Goal: Navigation & Orientation: Find specific page/section

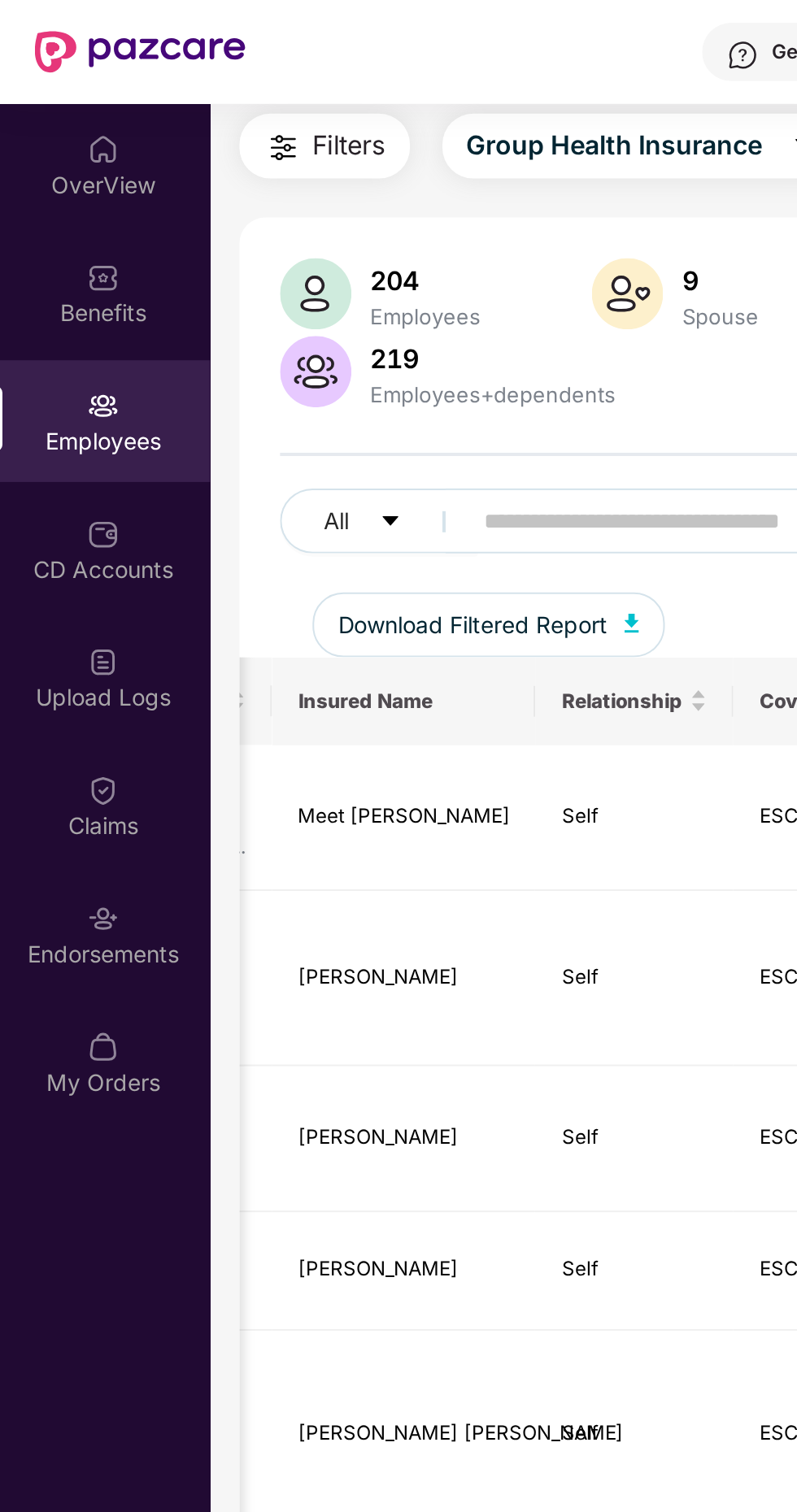
scroll to position [0, 396]
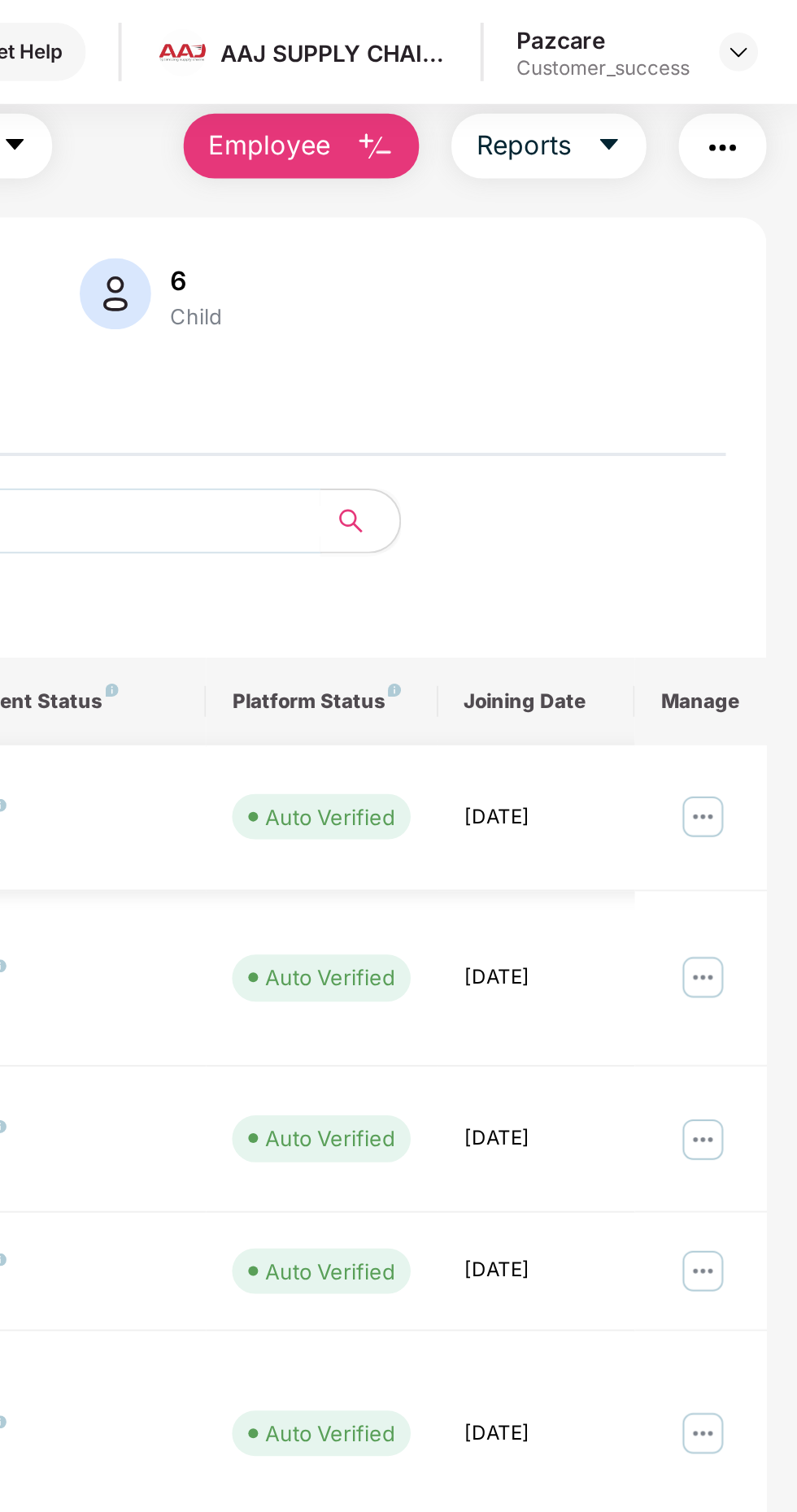
click at [749, 400] on img at bounding box center [749, 409] width 26 height 26
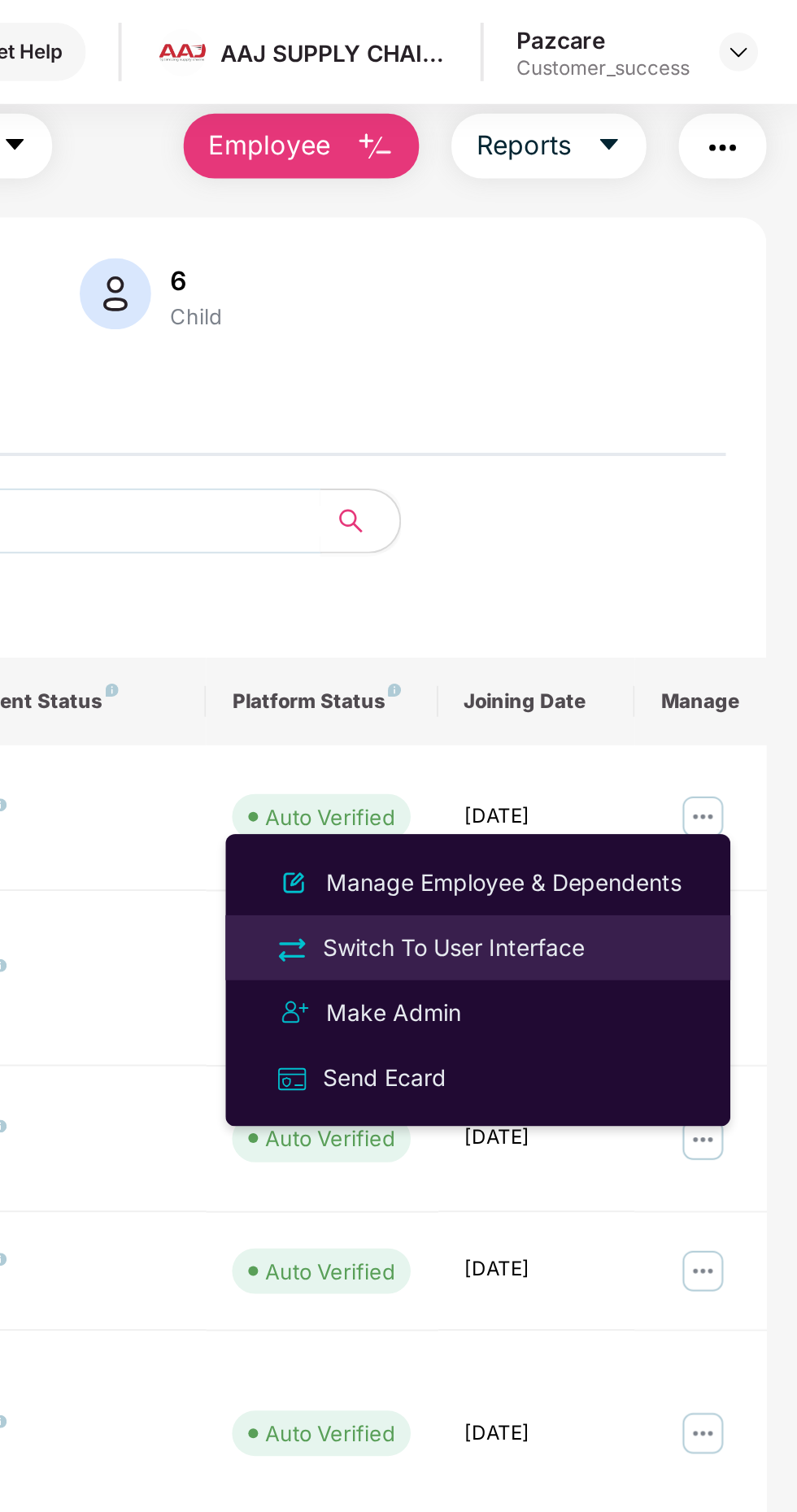
click at [644, 474] on div "Switch To User Interface" at bounding box center [625, 474] width 138 height 18
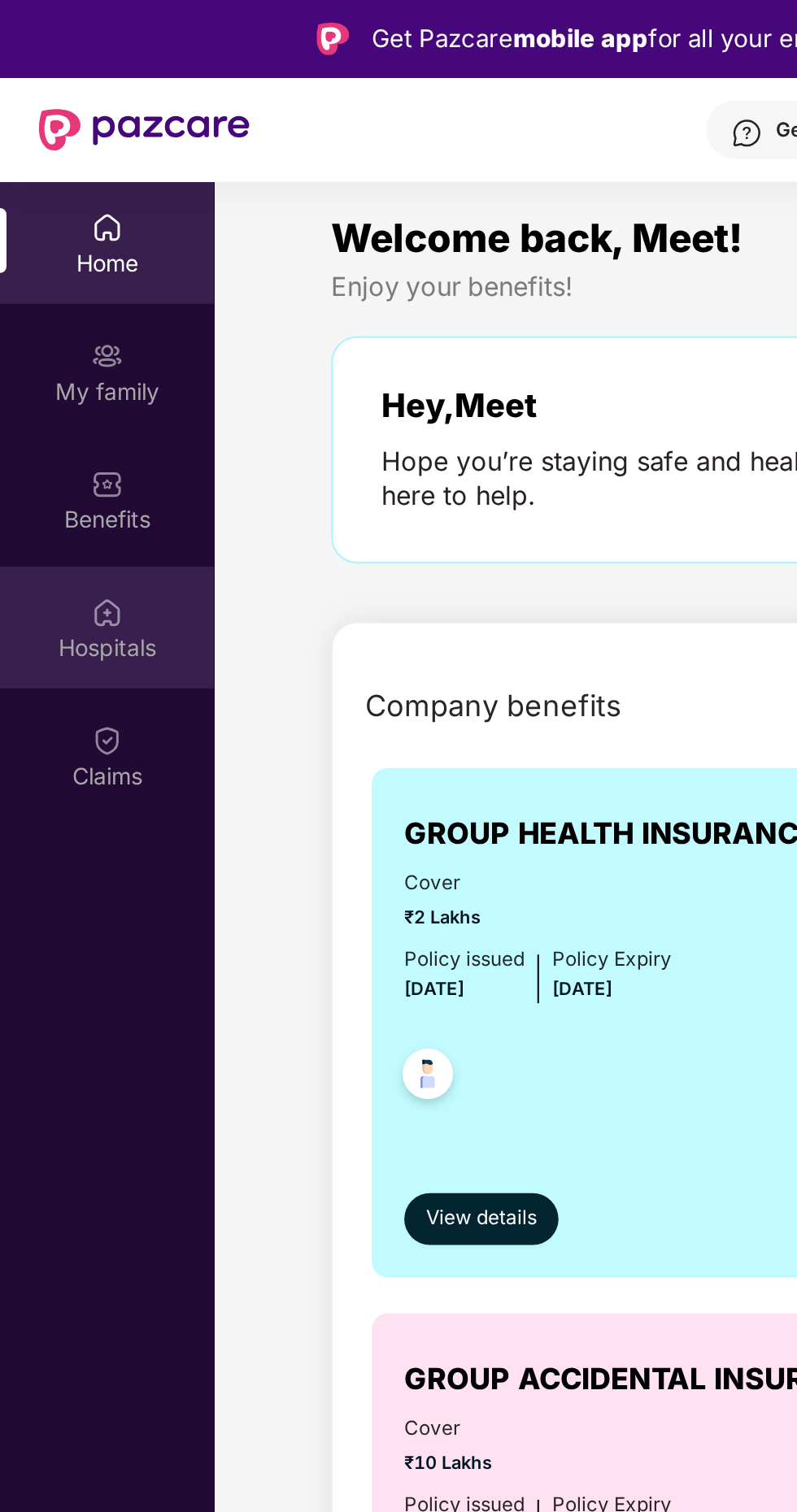
click at [60, 319] on div "Hospitals" at bounding box center [53, 323] width 107 height 16
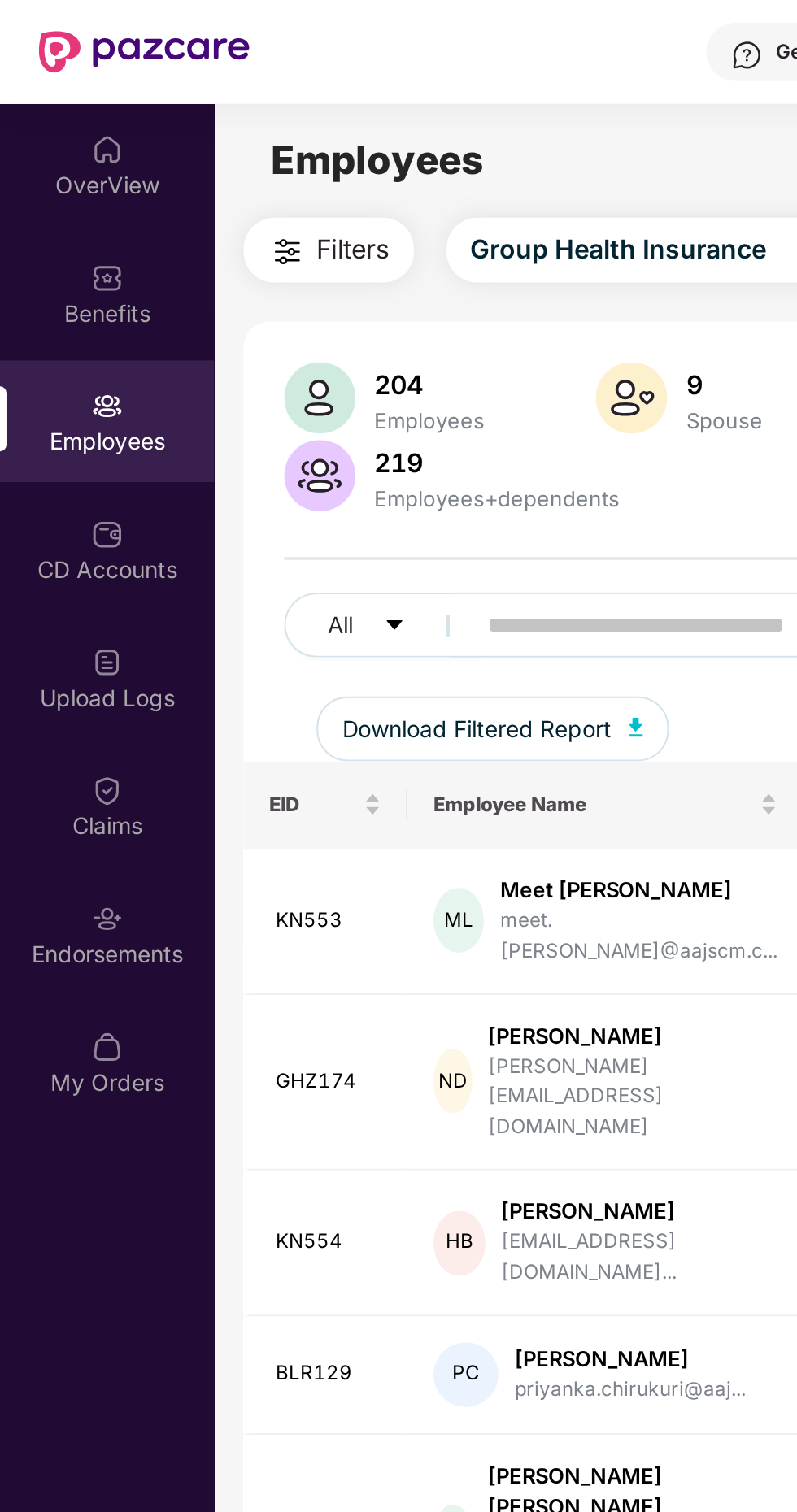
click at [267, 316] on input "text" at bounding box center [390, 312] width 292 height 24
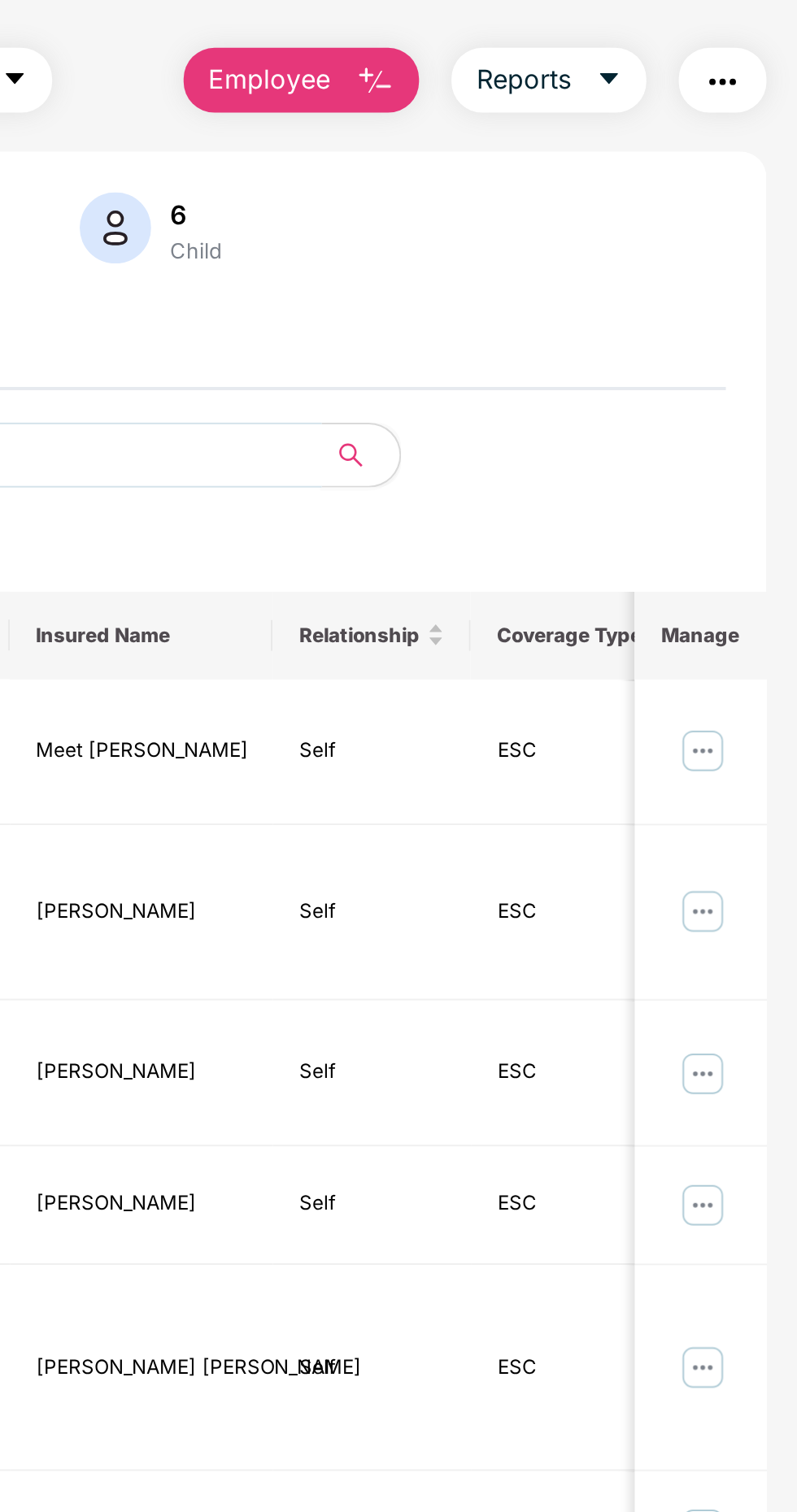
click at [763, 117] on img "button" at bounding box center [759, 126] width 20 height 20
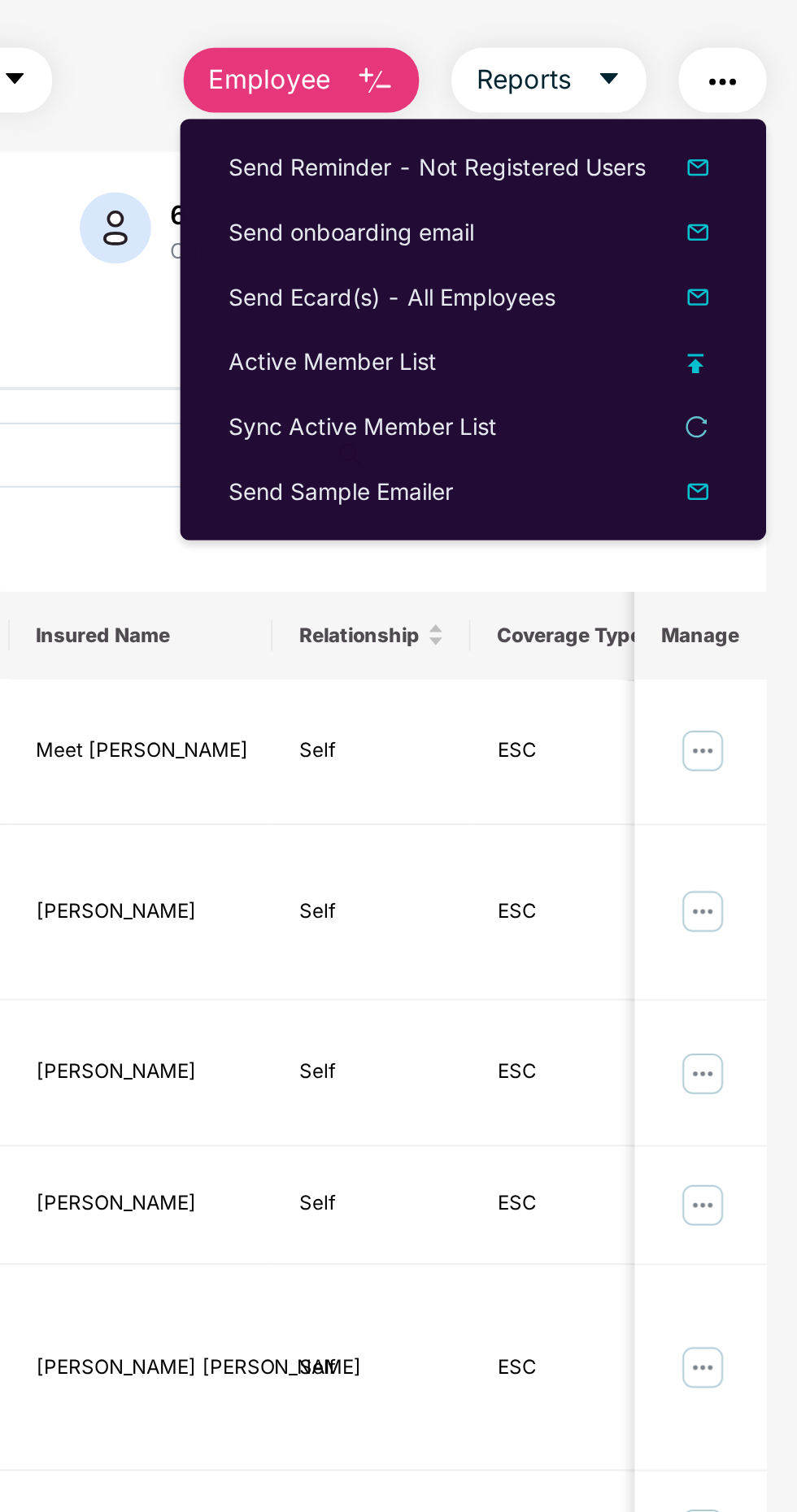
click at [443, 246] on div "204 Employees 9 Spouse 6 Child 219 Employees+dependents" at bounding box center [452, 220] width 620 height 78
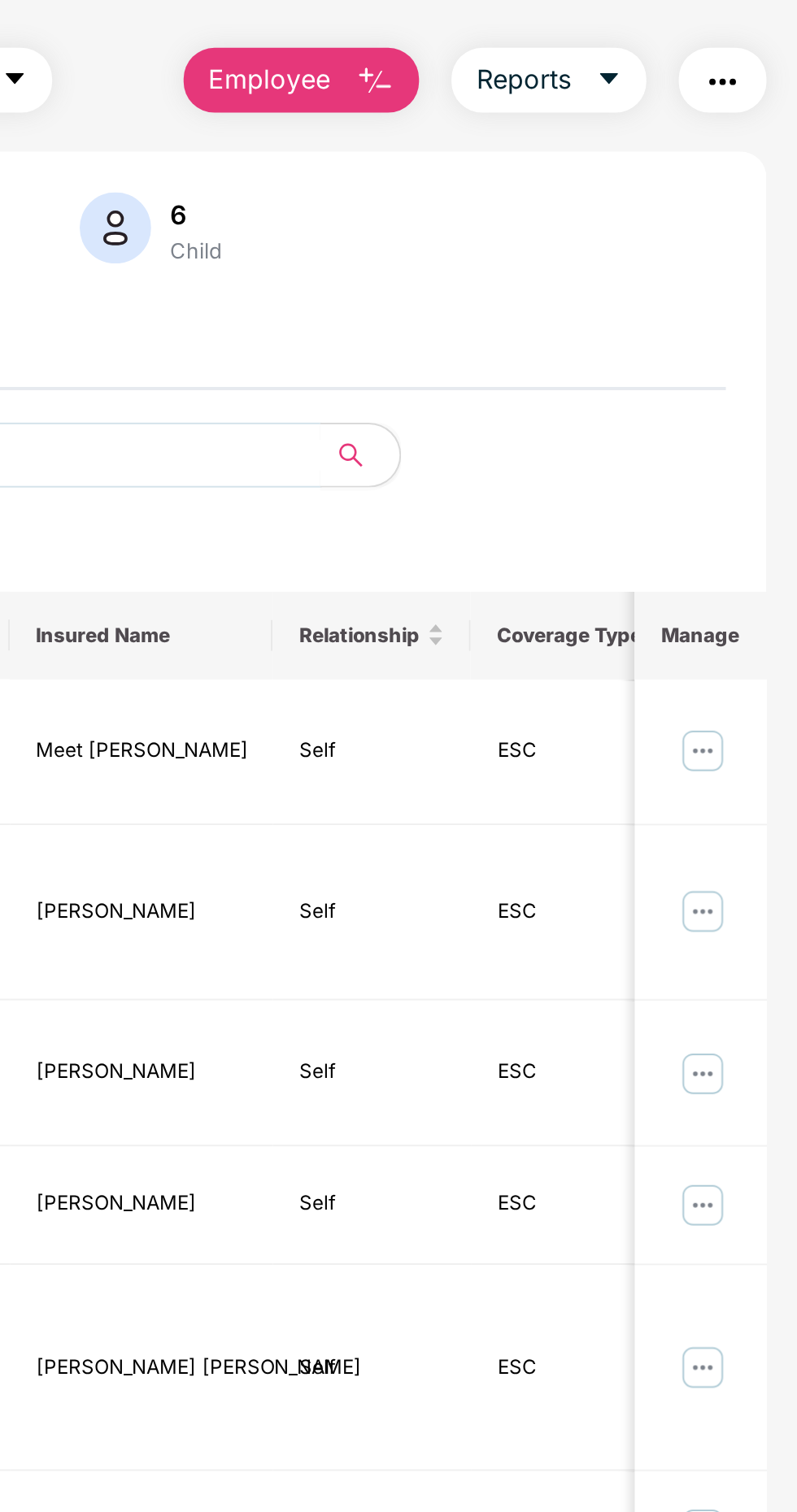
click at [761, 129] on img "button" at bounding box center [759, 126] width 20 height 20
click at [536, 590] on td "Self" at bounding box center [584, 622] width 99 height 73
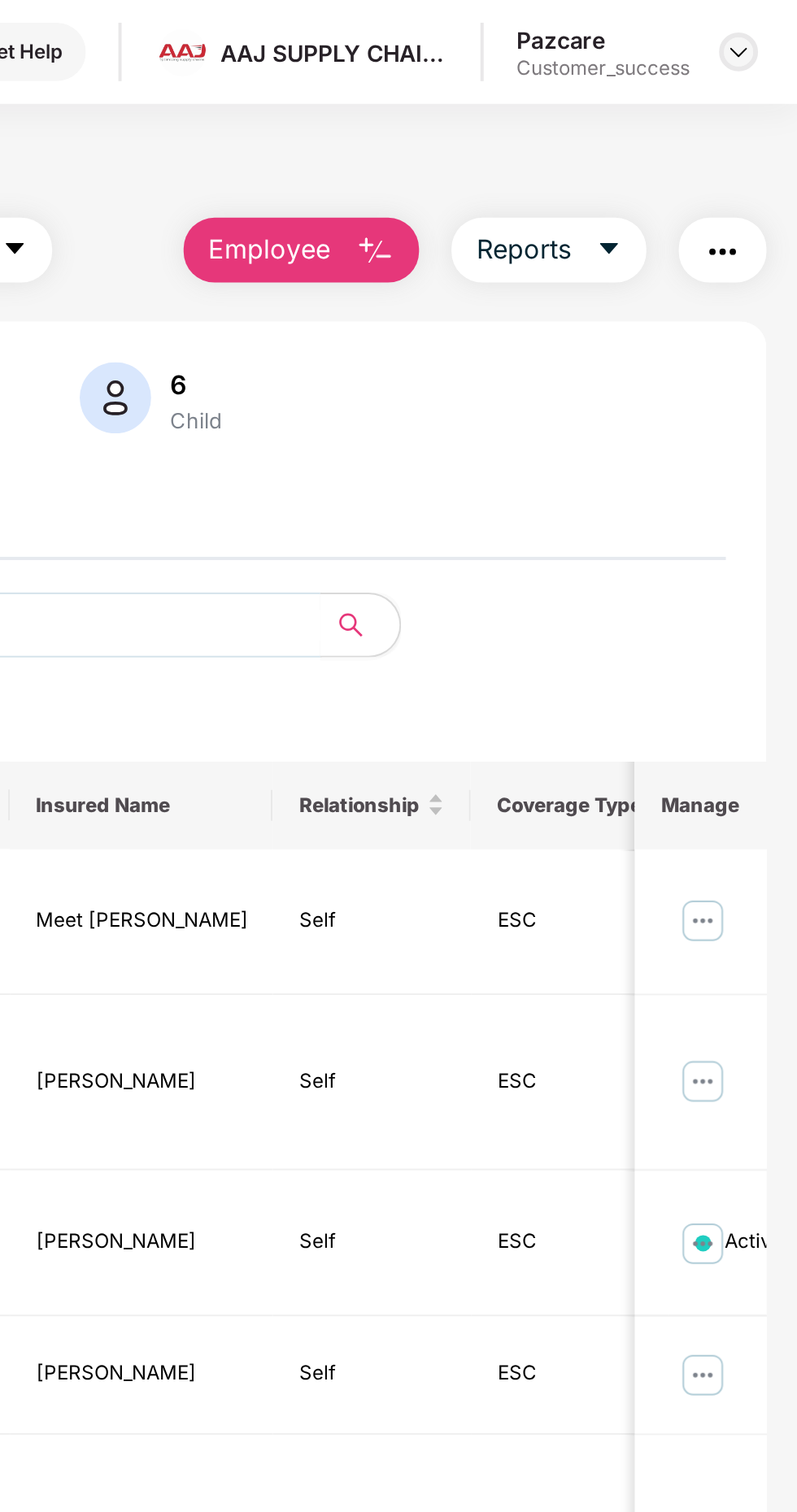
click at [768, 24] on img at bounding box center [767, 26] width 13 height 13
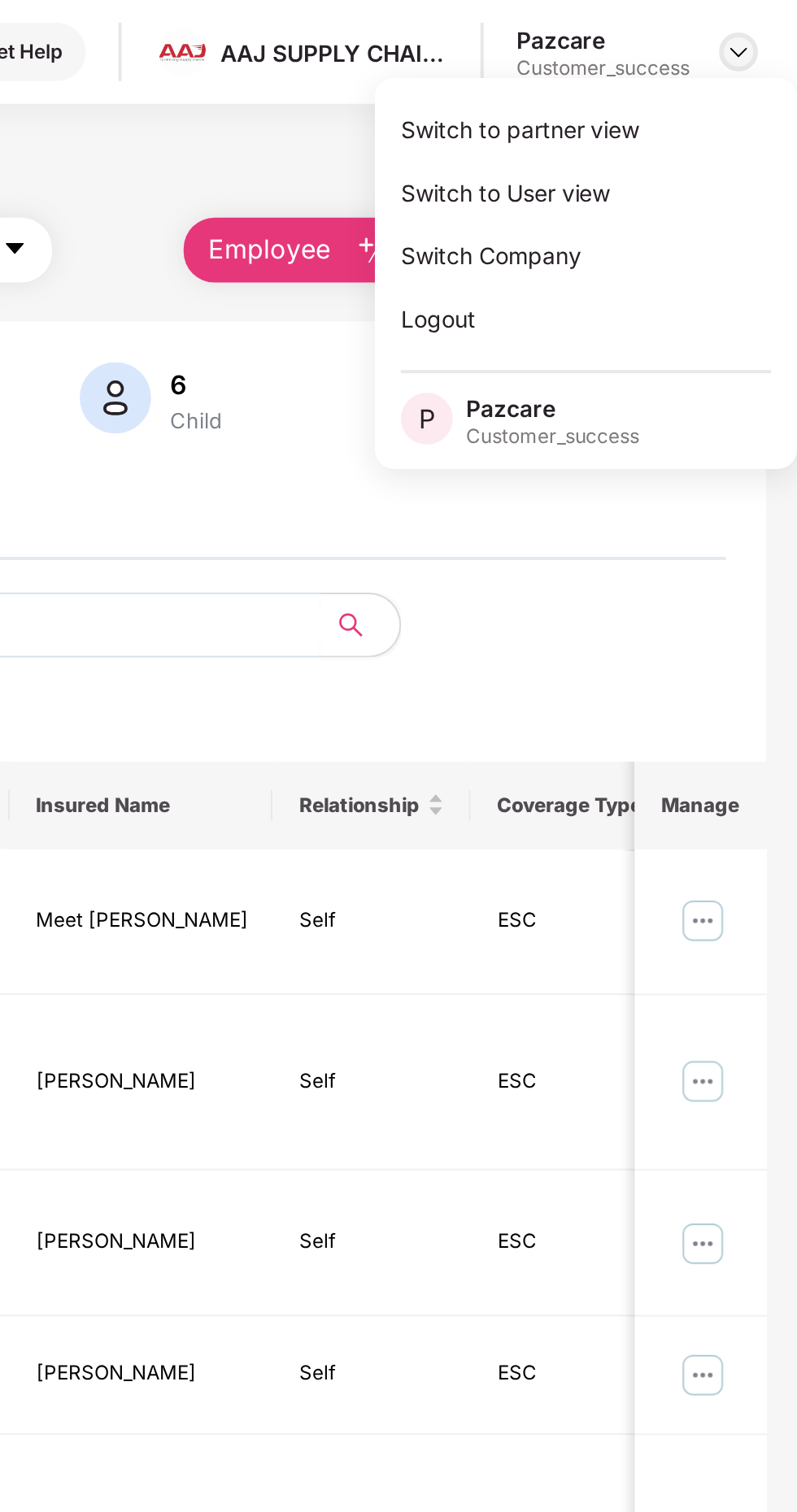
click at [769, 16] on div at bounding box center [767, 26] width 20 height 20
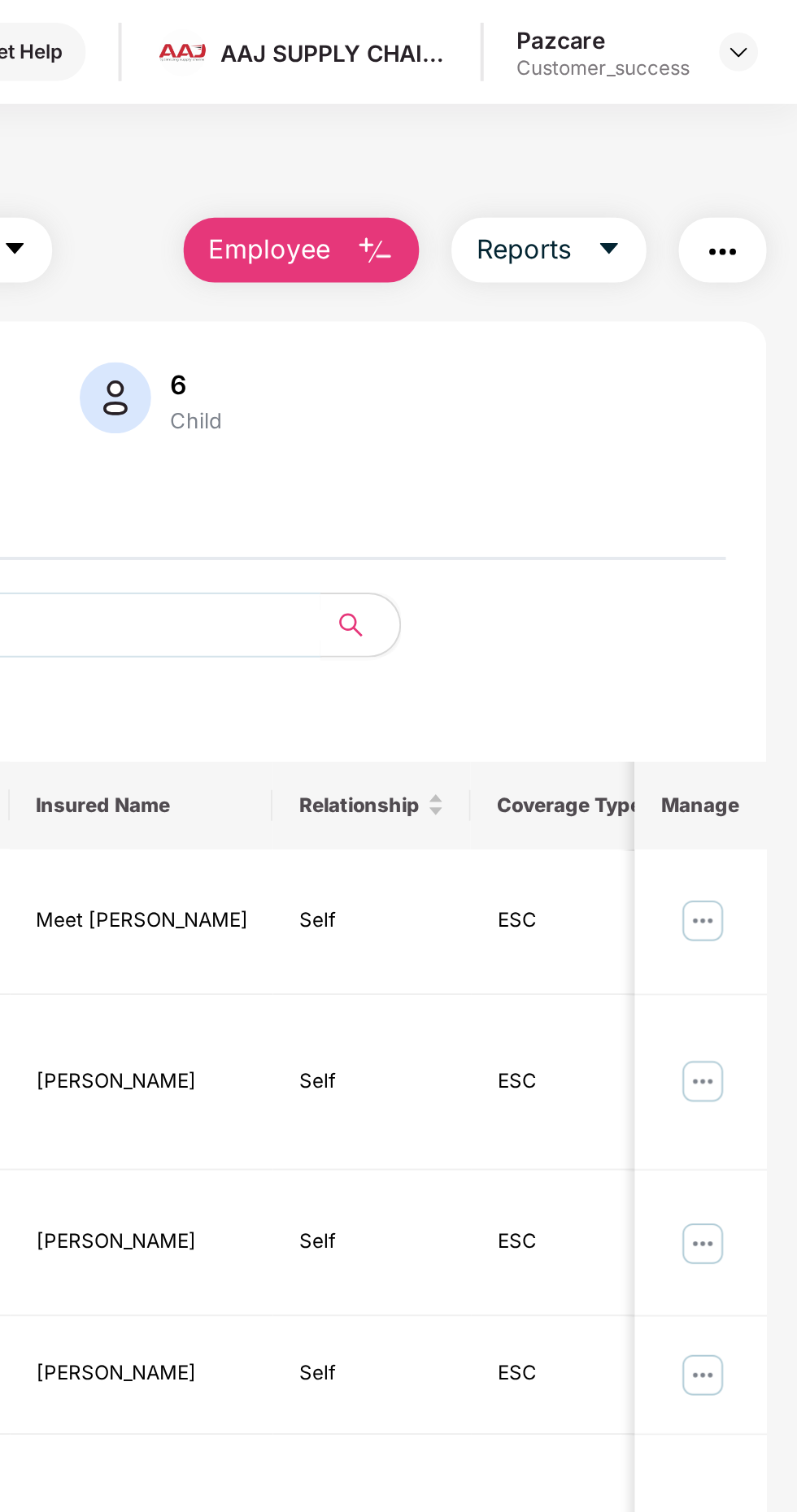
click at [702, 64] on main "Employees Filters Group Health Insurance Employee Reports 204 Employees 9 Spous…" at bounding box center [451, 808] width 688 height 1512
click at [770, 29] on img at bounding box center [767, 26] width 13 height 13
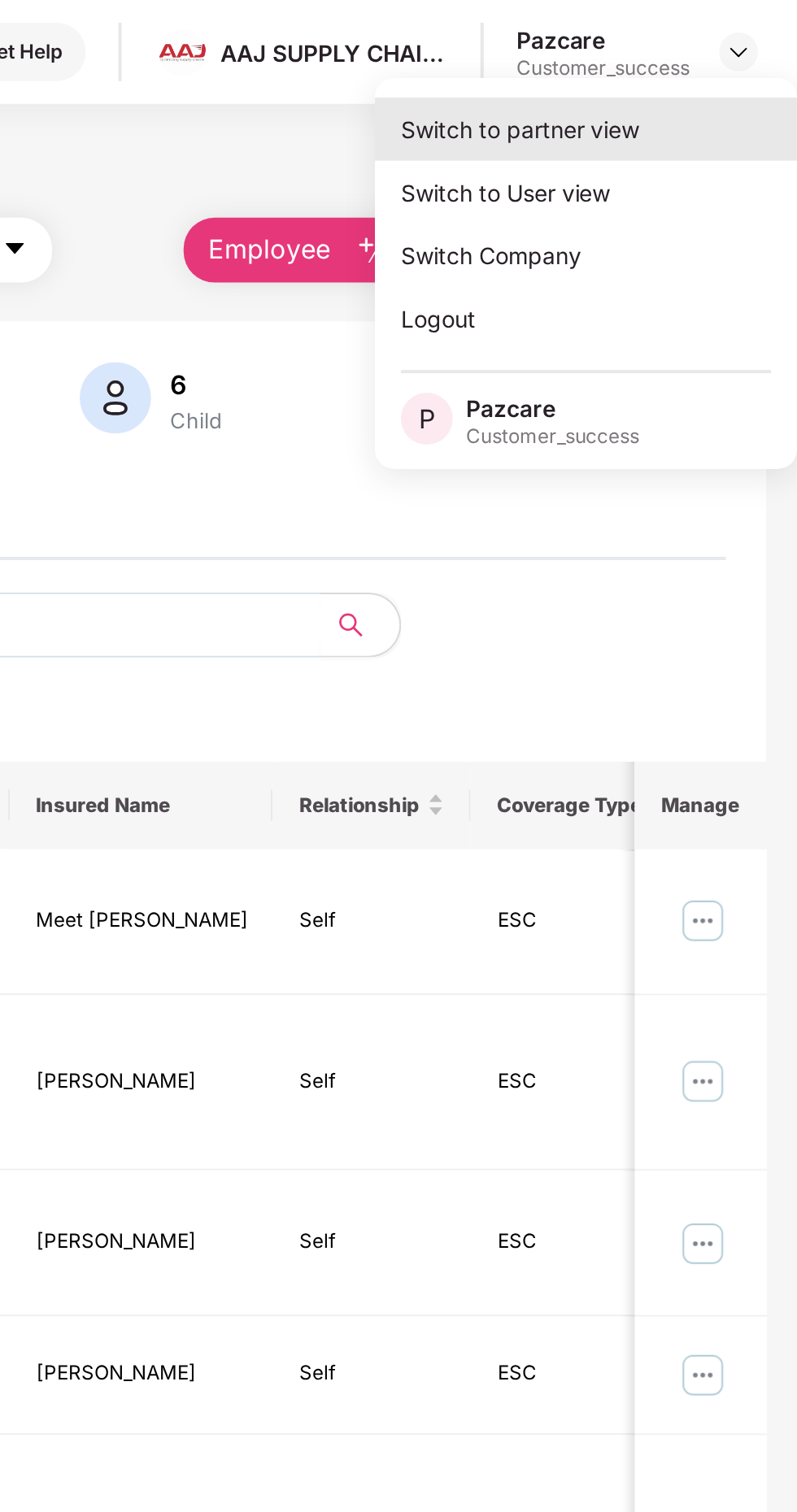
click at [687, 66] on div "Switch to partner view" at bounding box center [691, 64] width 211 height 32
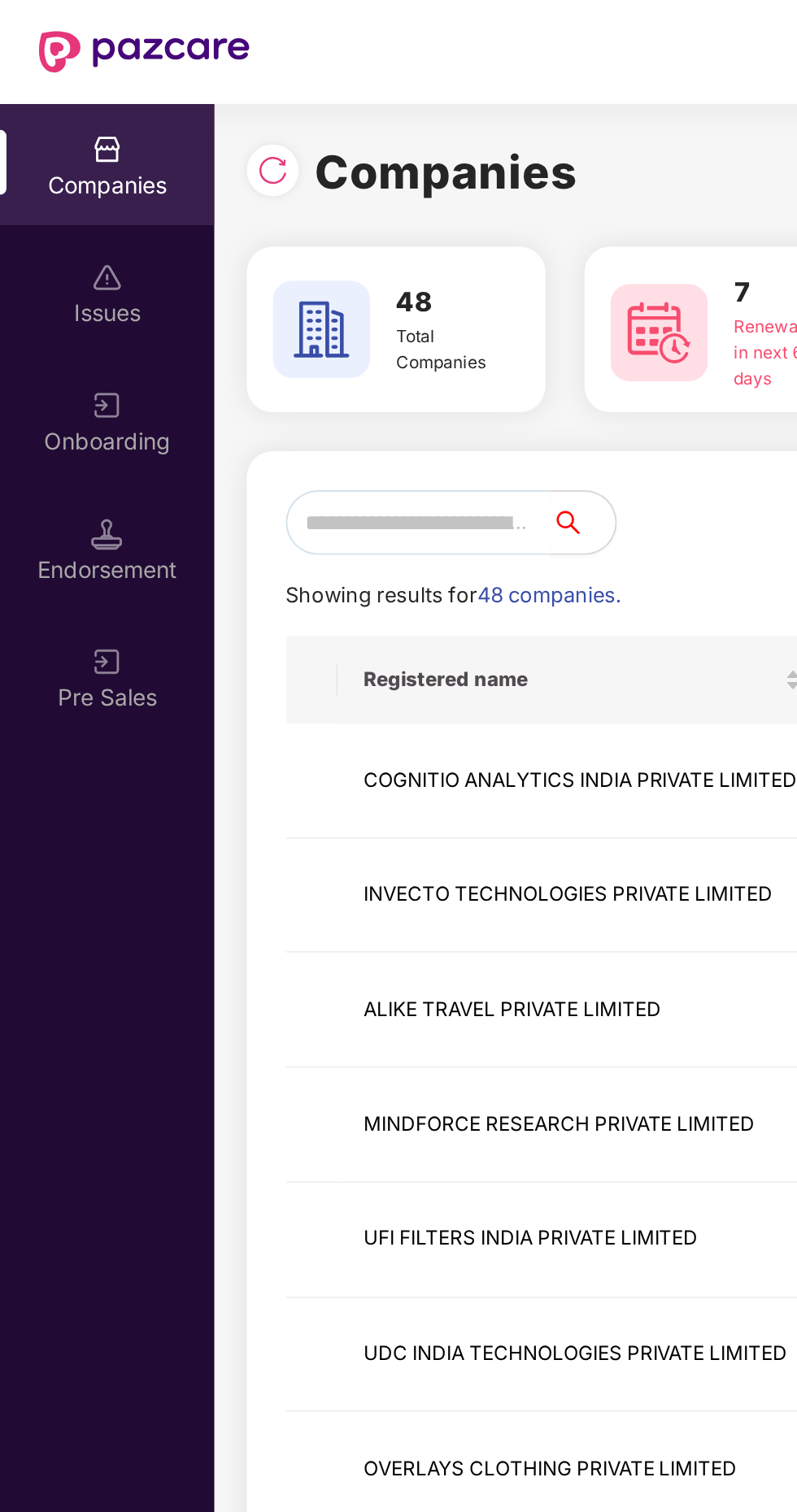
click at [209, 258] on input "text" at bounding box center [209, 262] width 133 height 33
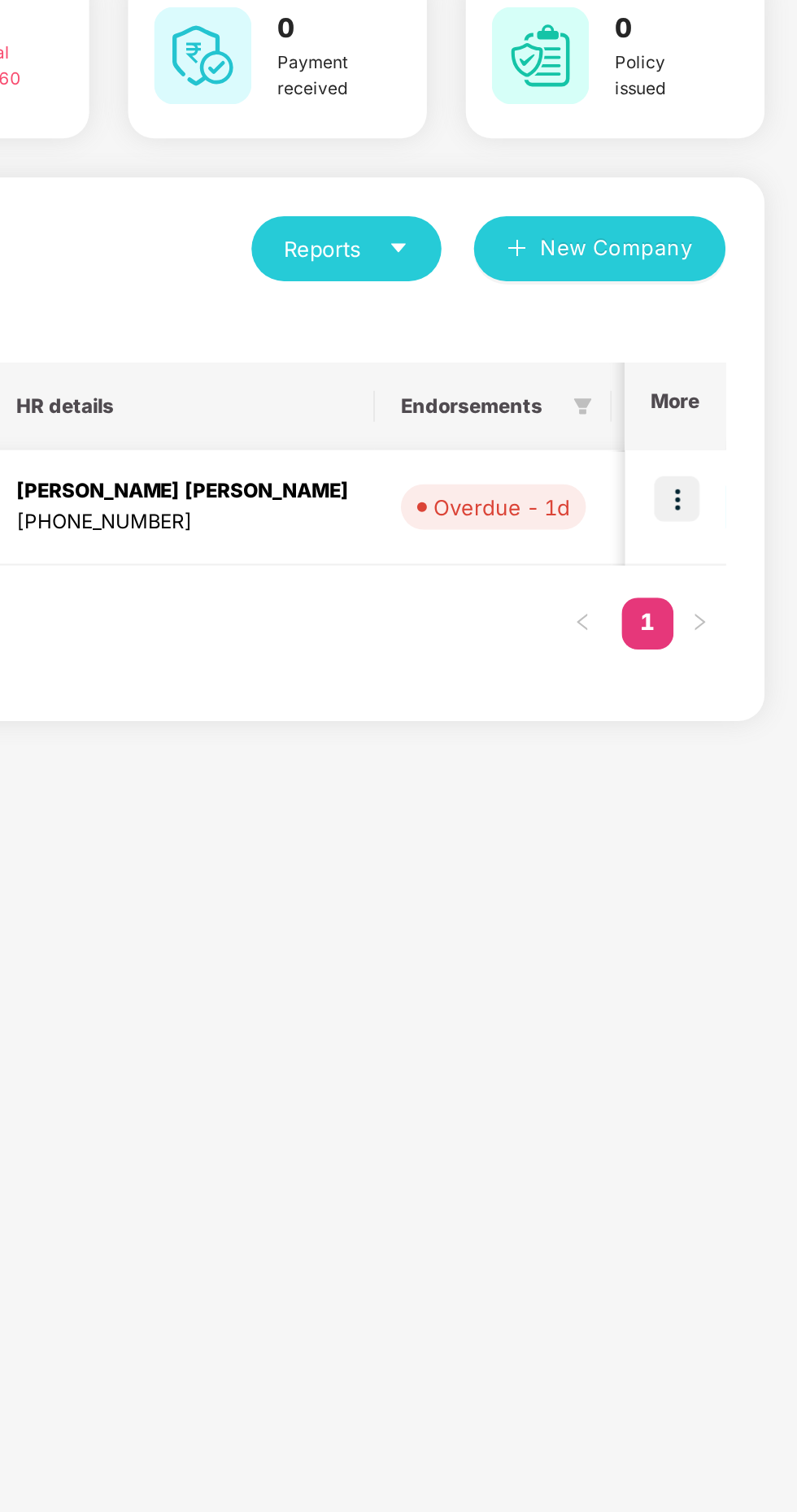
type input "****"
click at [735, 389] on img at bounding box center [736, 387] width 23 height 23
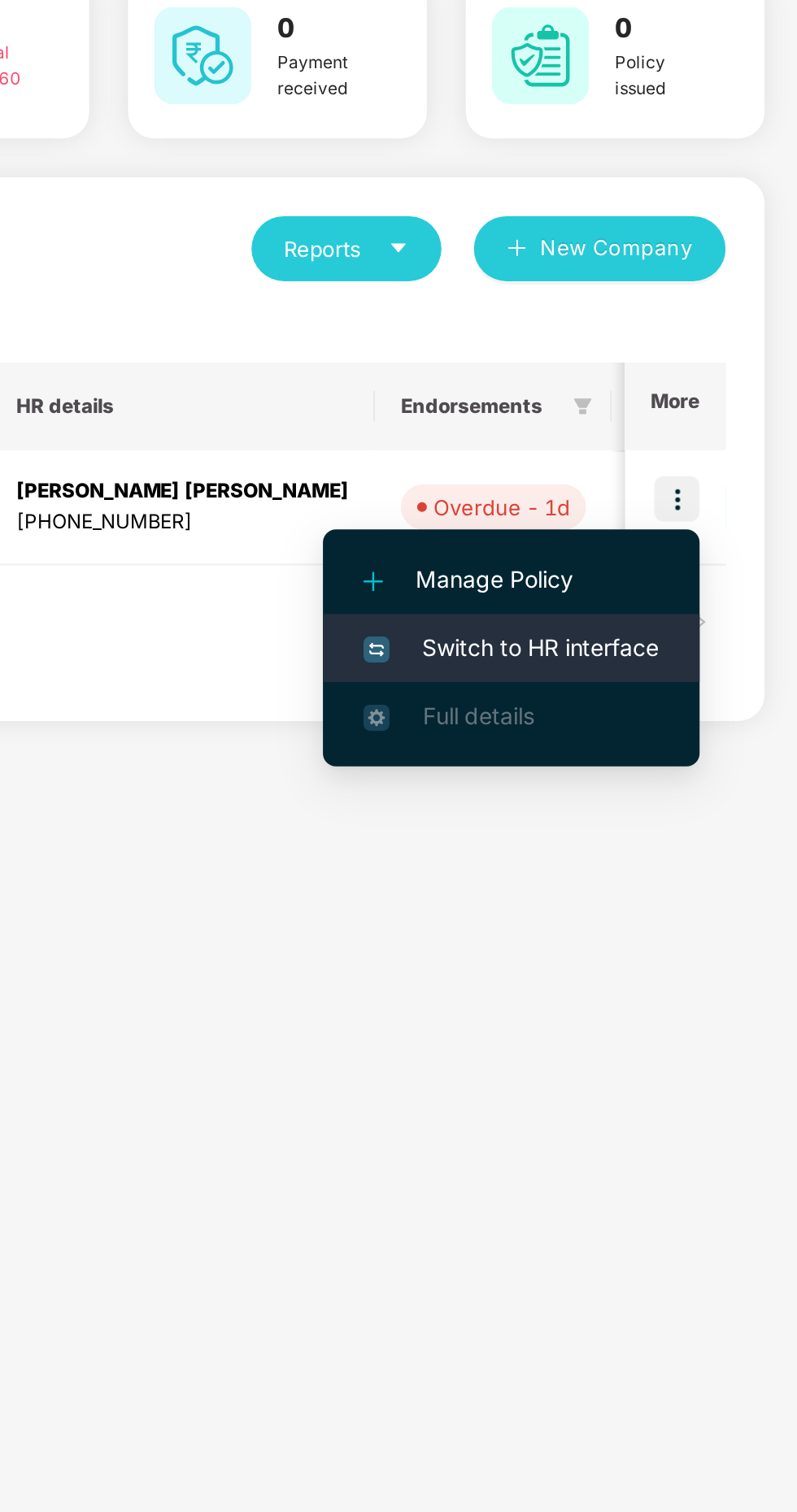
click at [662, 460] on span "Switch to HR interface" at bounding box center [653, 461] width 148 height 18
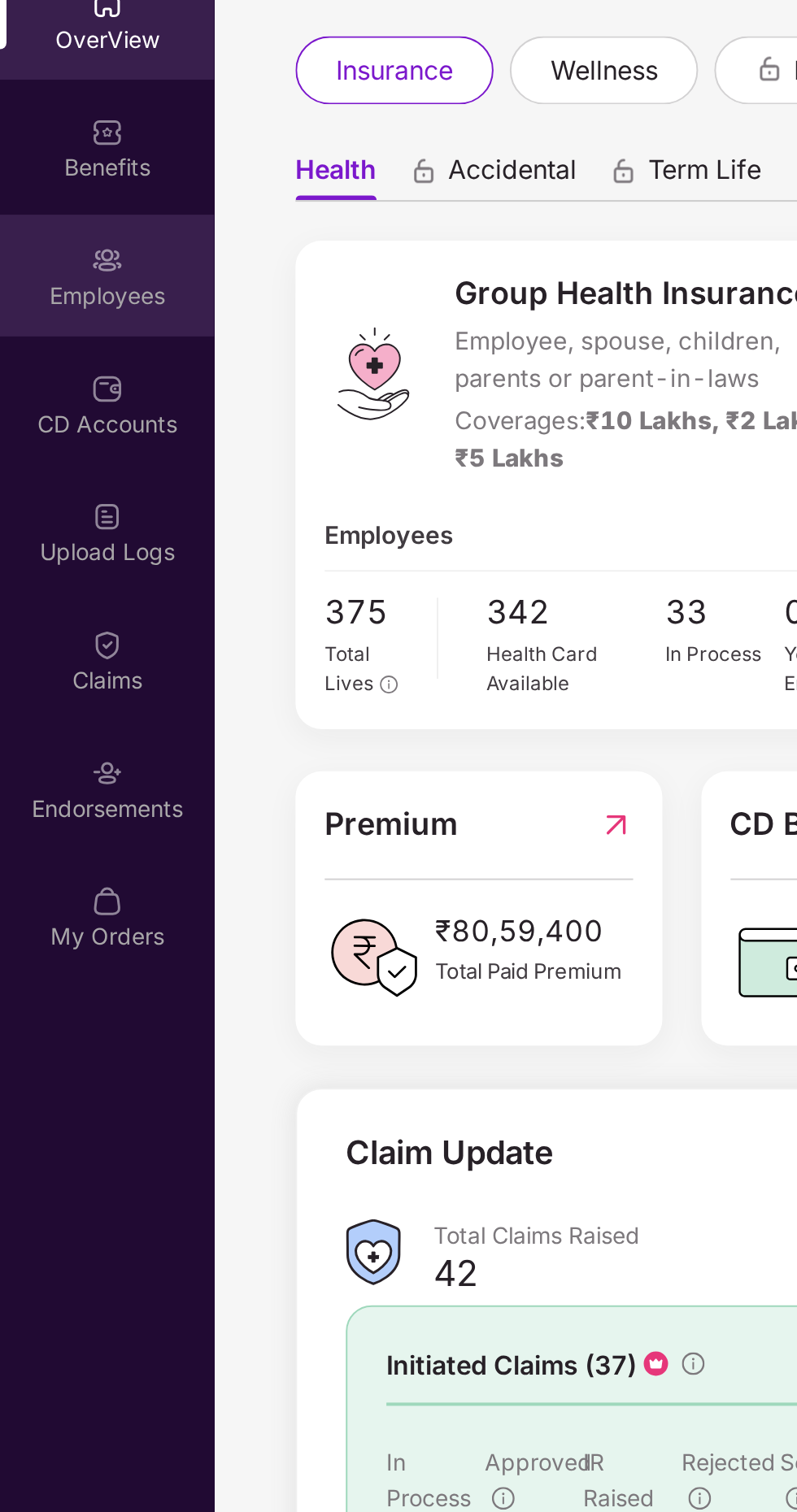
click at [53, 282] on div "Employees" at bounding box center [53, 285] width 107 height 16
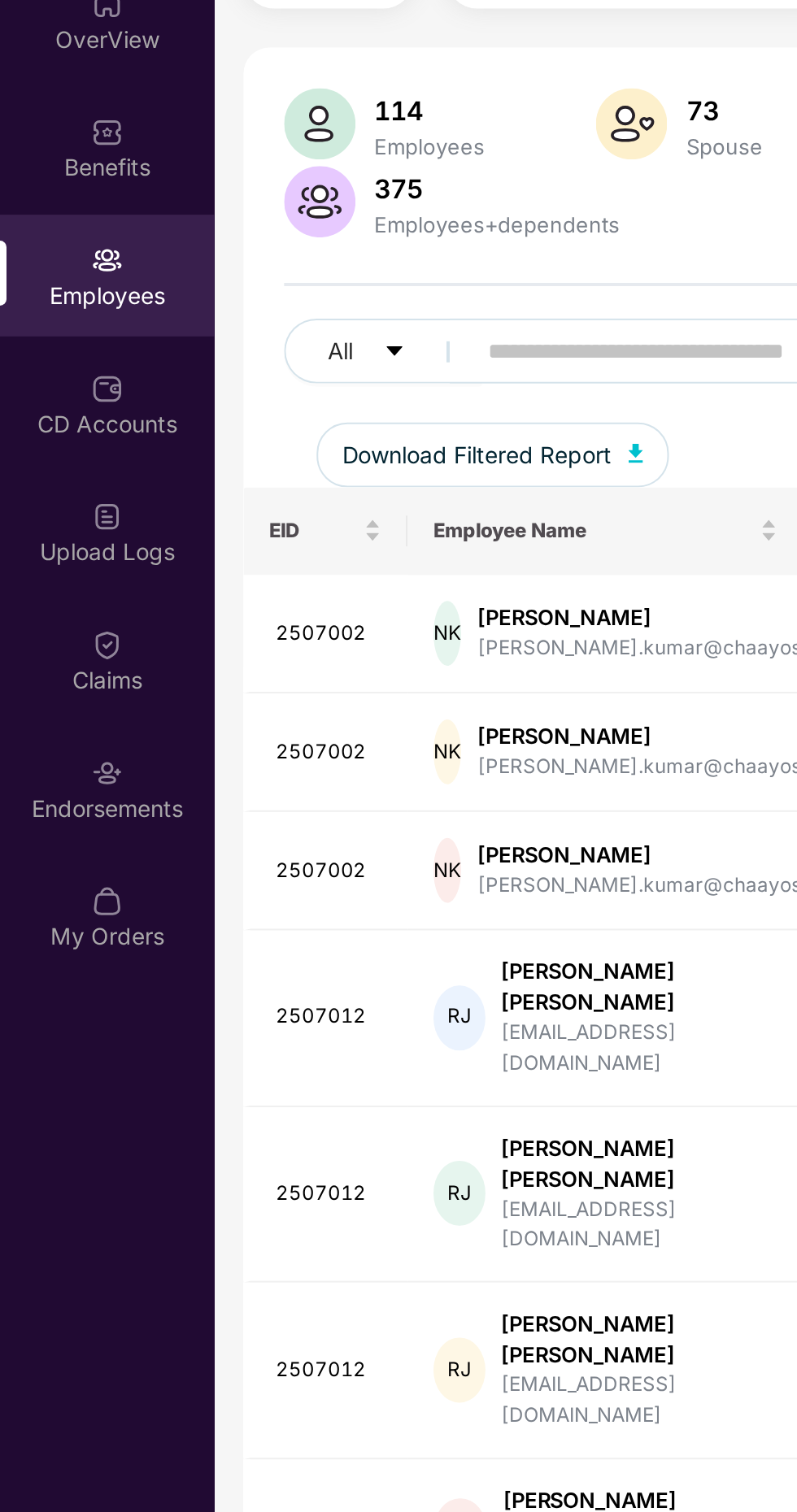
click at [267, 312] on input "text" at bounding box center [390, 312] width 292 height 24
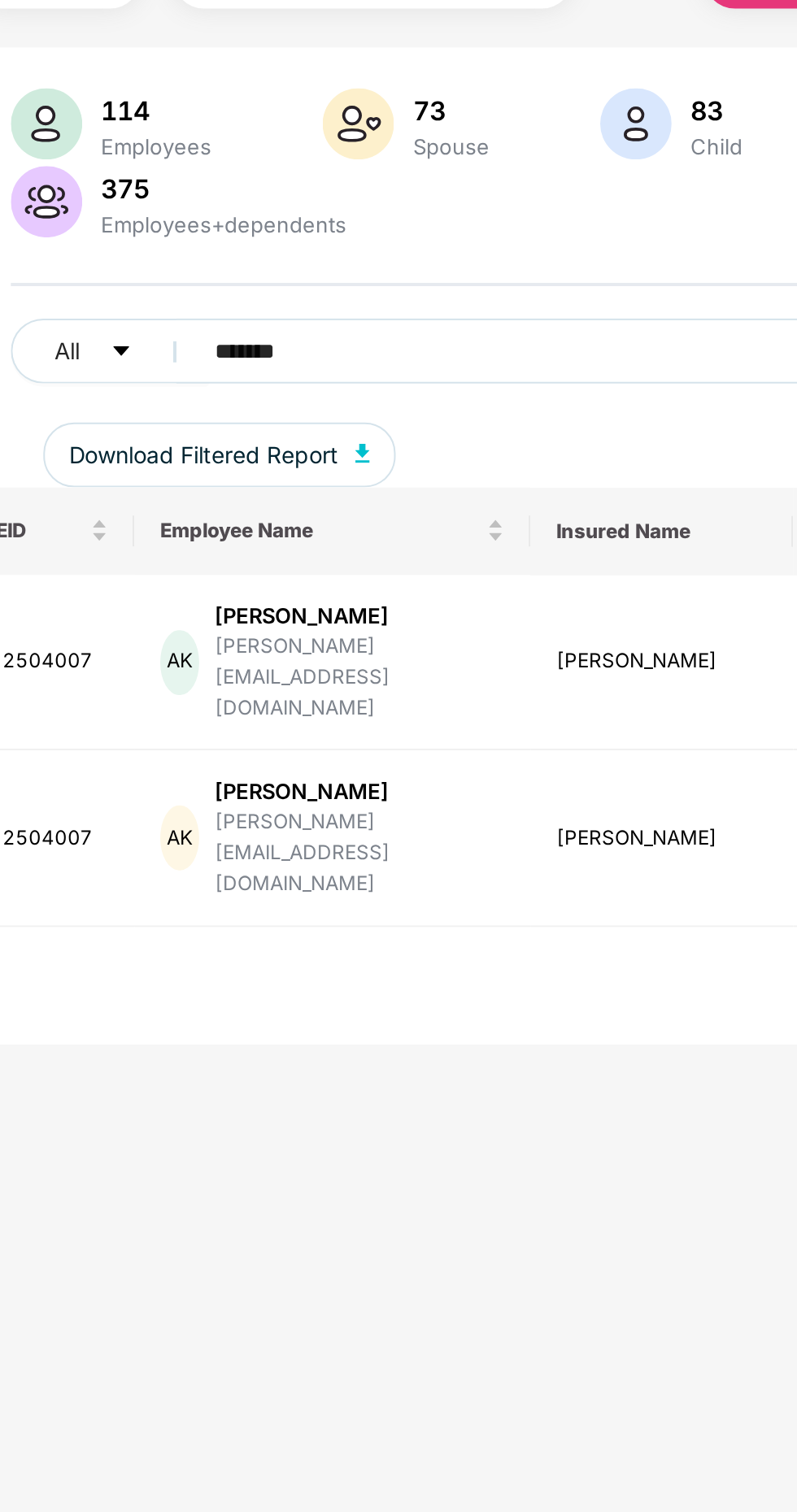
scroll to position [0, 396]
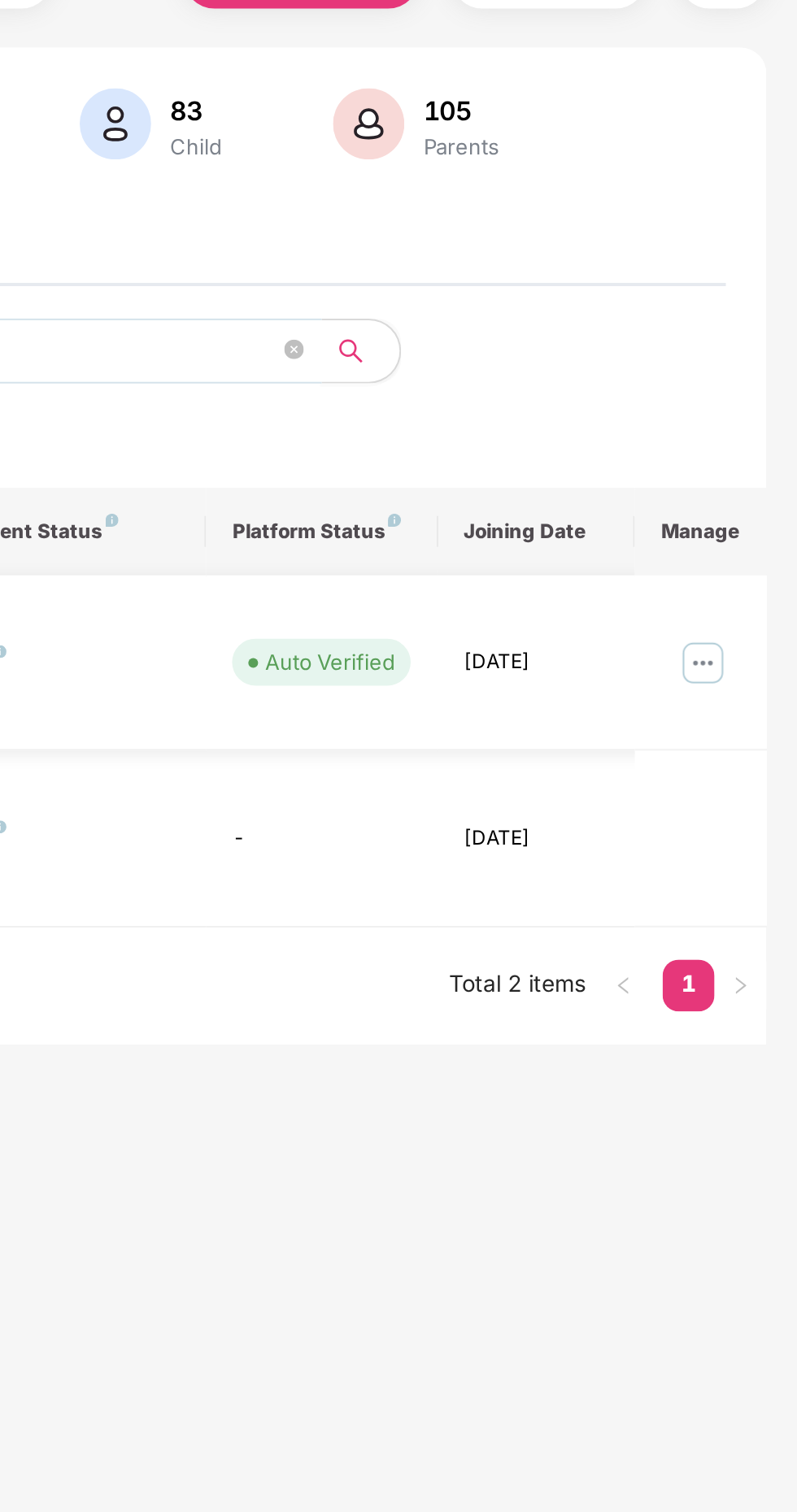
type input "*******"
click at [754, 408] on img at bounding box center [749, 417] width 26 height 26
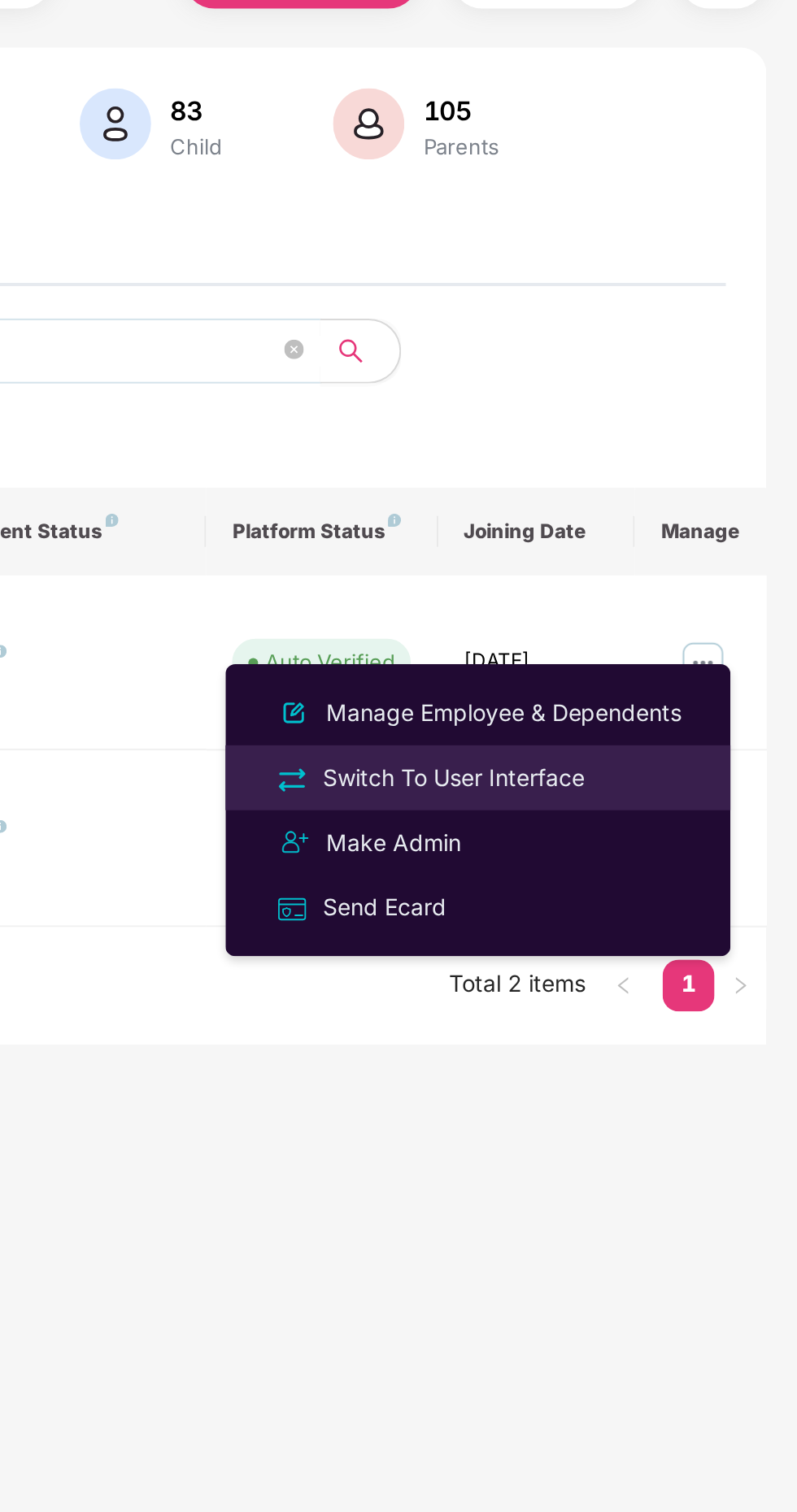
click at [650, 477] on div "Switch To User Interface" at bounding box center [625, 474] width 138 height 18
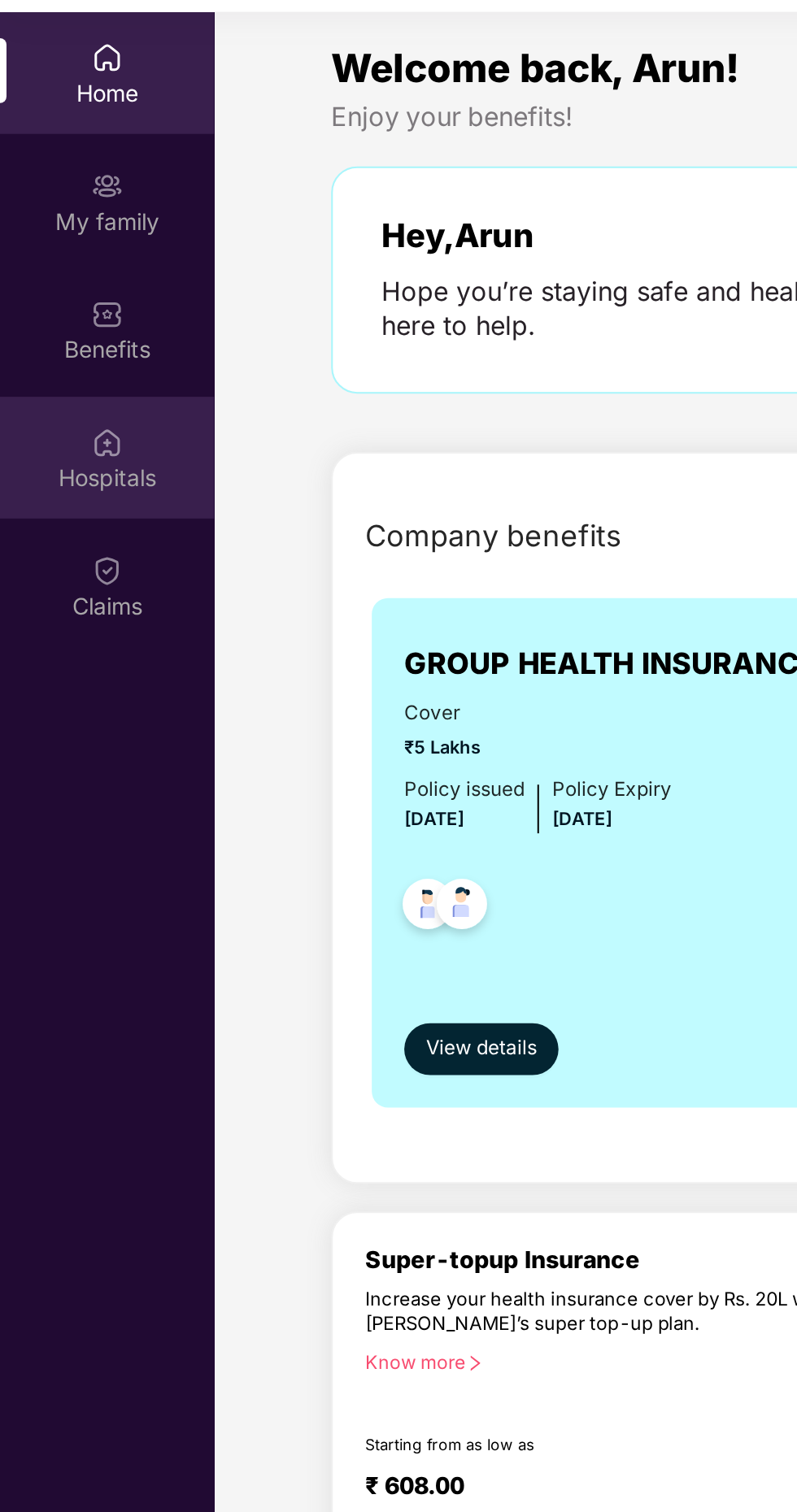
click at [52, 322] on div "Hospitals" at bounding box center [53, 323] width 107 height 16
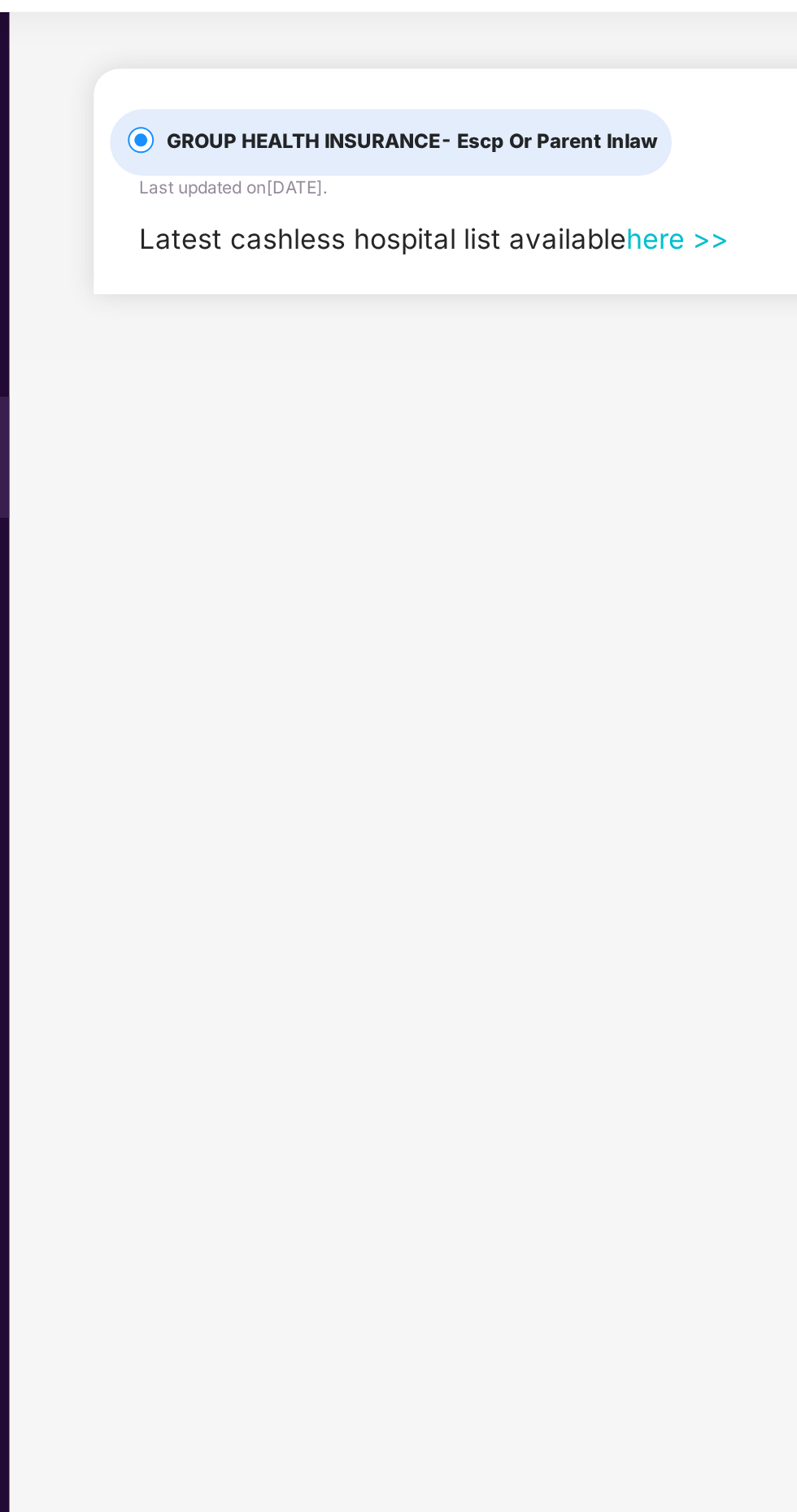
click at [417, 203] on link "here >>" at bounding box center [442, 205] width 51 height 16
